Goal: Check status: Check status

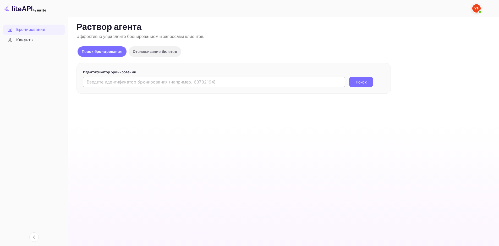
click at [171, 87] on input "text" at bounding box center [214, 82] width 262 height 10
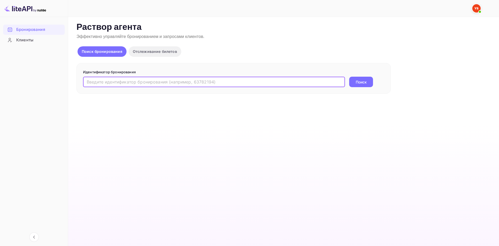
paste input "9602305"
type input "9602305"
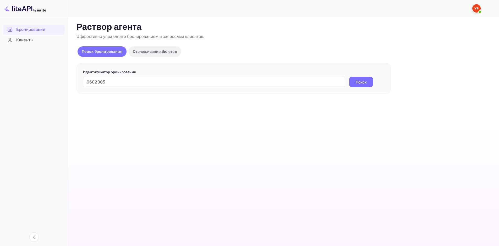
click at [357, 84] on ya-tr-span "Поиск" at bounding box center [361, 82] width 11 height 6
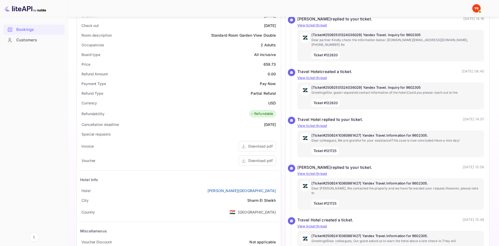
scroll to position [157, 0]
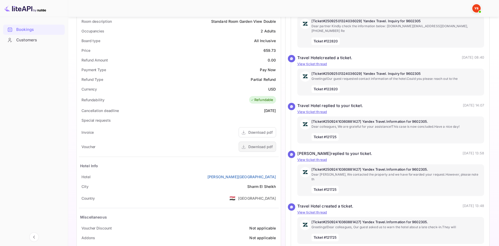
click at [262, 146] on ya-tr-span "Download pdf" at bounding box center [261, 147] width 24 height 4
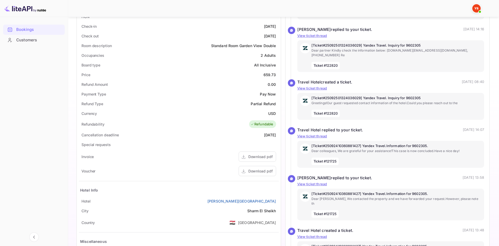
scroll to position [131, 0]
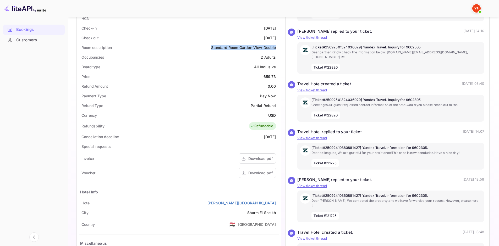
drag, startPoint x: 211, startPoint y: 47, endPoint x: 276, endPoint y: 49, distance: 65.3
click at [276, 49] on div "Room description Standard Room Garden View Double" at bounding box center [179, 48] width 200 height 10
copy ya-tr-span "Standard Room Garden View Double"
